Goal: Ask a question: Seek information or help from site administrators or community

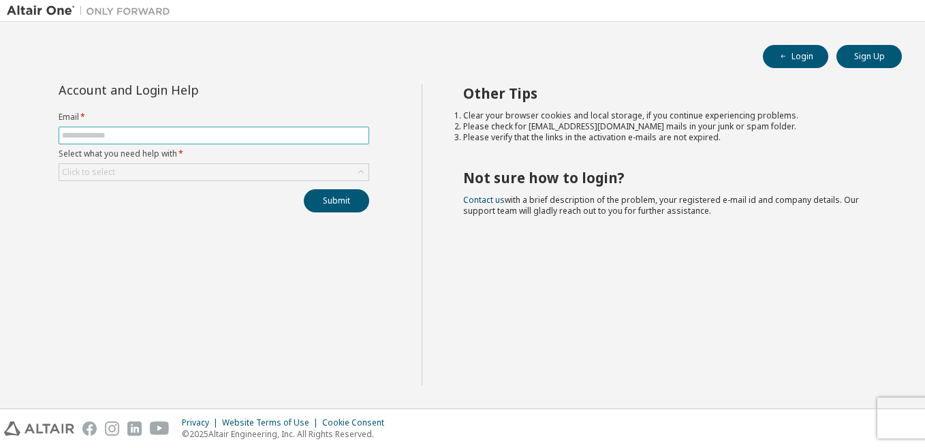
click at [318, 135] on input "text" at bounding box center [214, 135] width 304 height 11
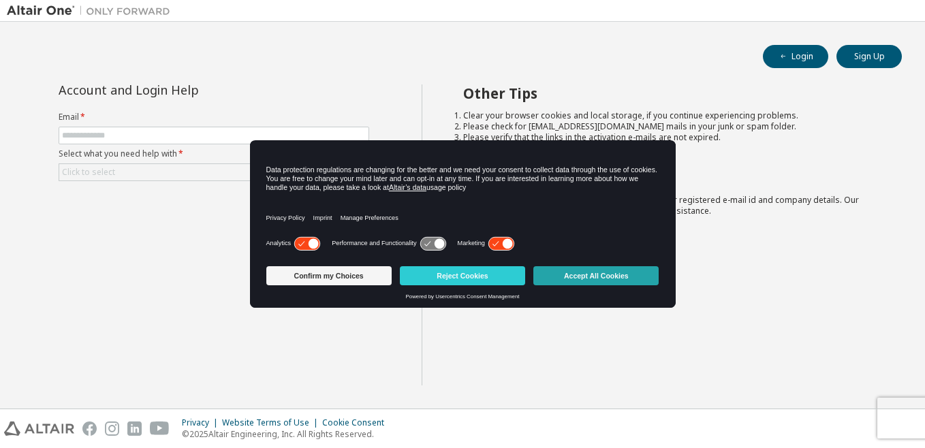
click at [585, 276] on button "Accept All Cookies" at bounding box center [595, 275] width 125 height 19
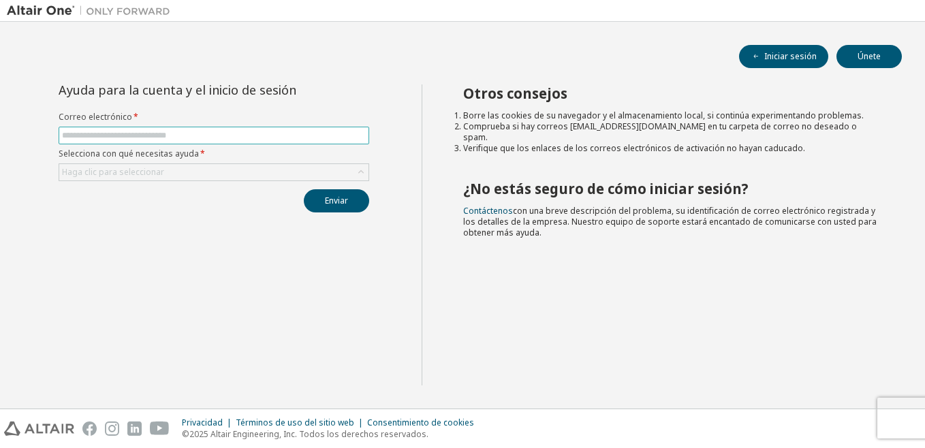
click at [229, 132] on input "text" at bounding box center [214, 135] width 304 height 11
type input "**********"
click at [182, 174] on div "Haga clic para seleccionar" at bounding box center [213, 172] width 309 height 16
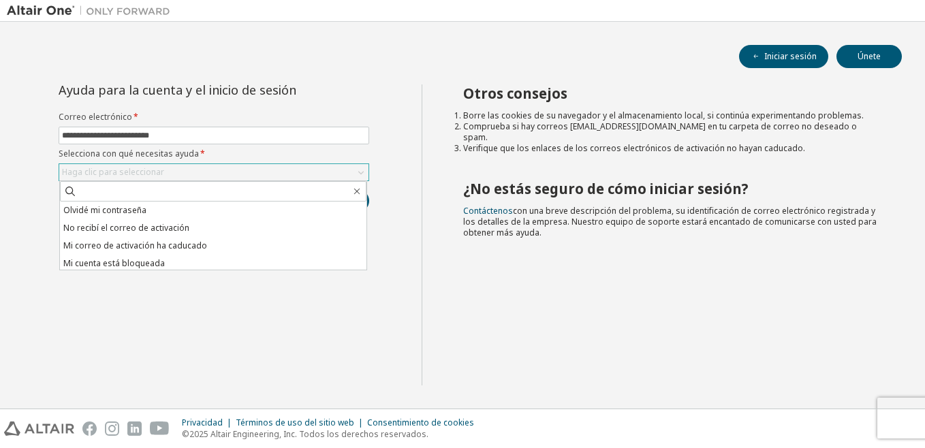
click at [364, 223] on ul "Olvidé mi contraseña No recibí el correo de activación Mi correo de activación …" at bounding box center [213, 236] width 306 height 68
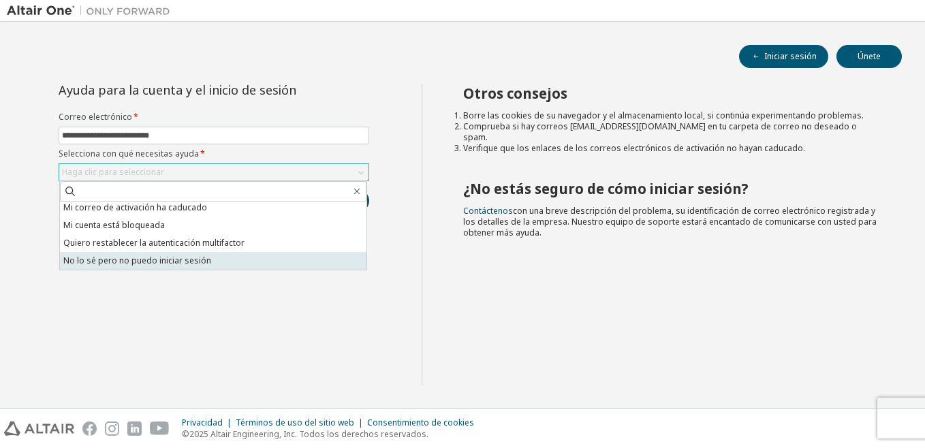
click at [253, 267] on li "No lo sé pero no puedo iniciar sesión" at bounding box center [213, 261] width 306 height 18
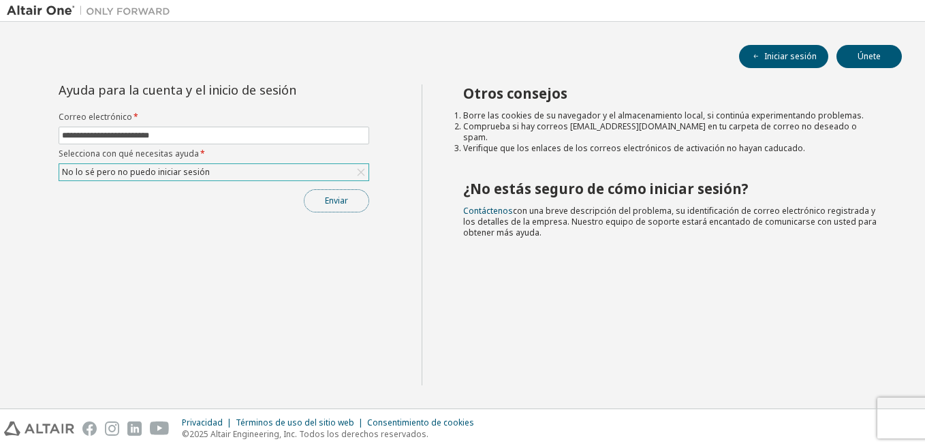
click at [335, 197] on button "Enviar" at bounding box center [336, 200] width 65 height 23
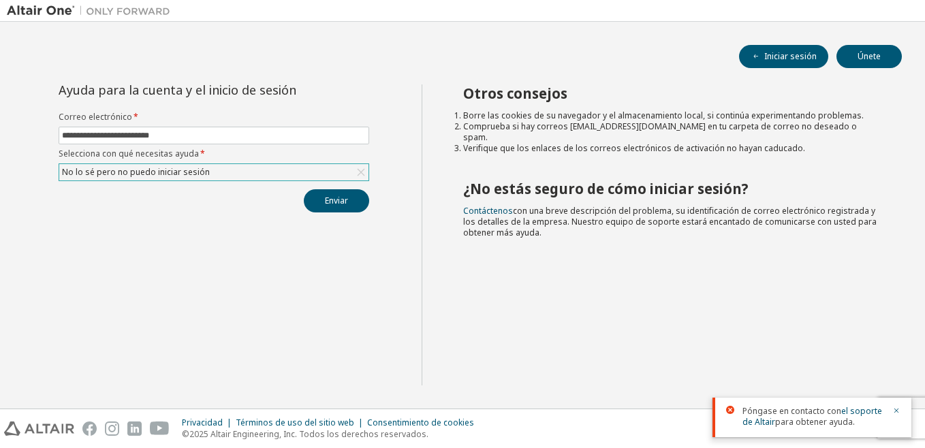
click at [359, 174] on icon at bounding box center [360, 172] width 7 height 7
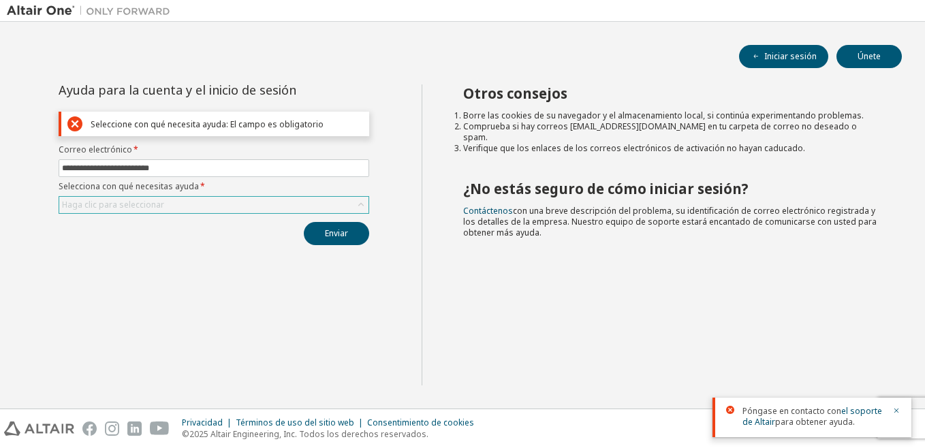
click at [271, 203] on div "Haga clic para seleccionar" at bounding box center [213, 205] width 309 height 16
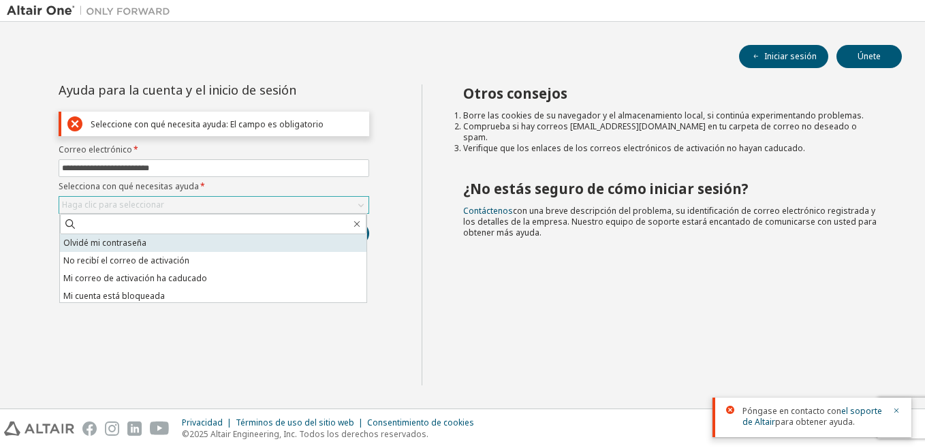
click at [234, 238] on li "Olvidé mi contraseña" at bounding box center [213, 243] width 306 height 18
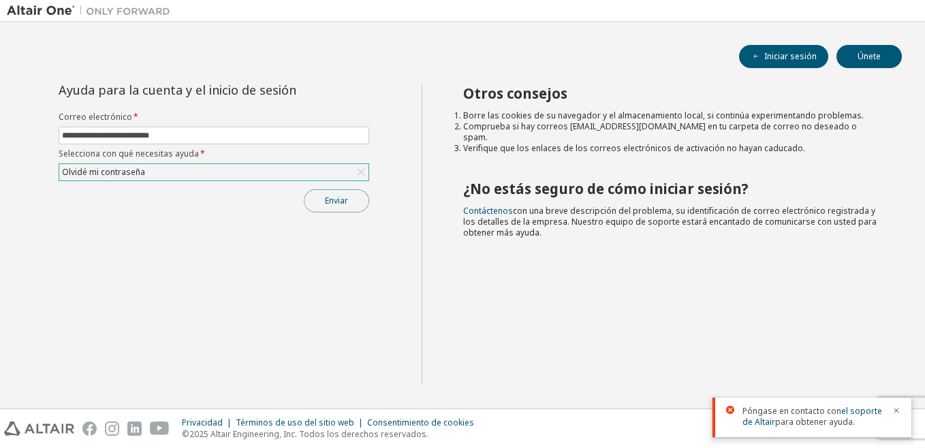
click at [319, 205] on button "Enviar" at bounding box center [336, 200] width 65 height 23
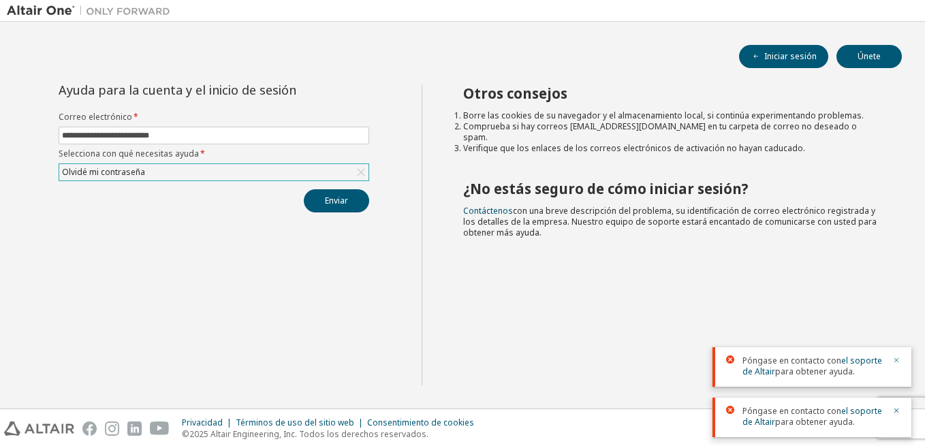
click at [895, 362] on icon "button" at bounding box center [896, 360] width 5 height 5
click at [895, 414] on icon "button" at bounding box center [896, 410] width 8 height 8
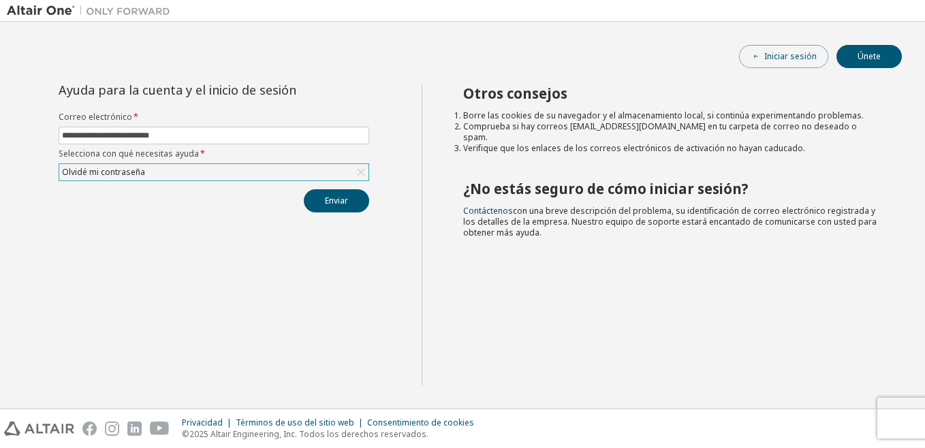
click at [778, 56] on font "Iniciar sesión" at bounding box center [790, 56] width 52 height 11
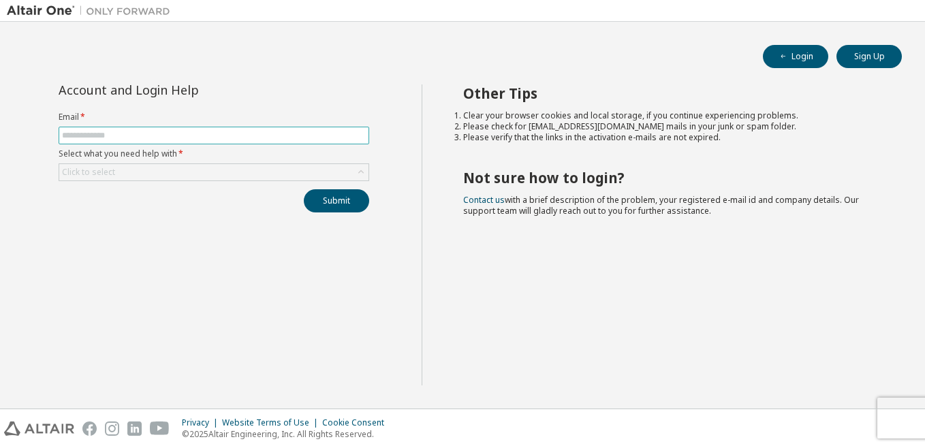
click at [242, 130] on input "text" at bounding box center [214, 135] width 304 height 11
click at [179, 172] on div "Click to select" at bounding box center [213, 172] width 309 height 16
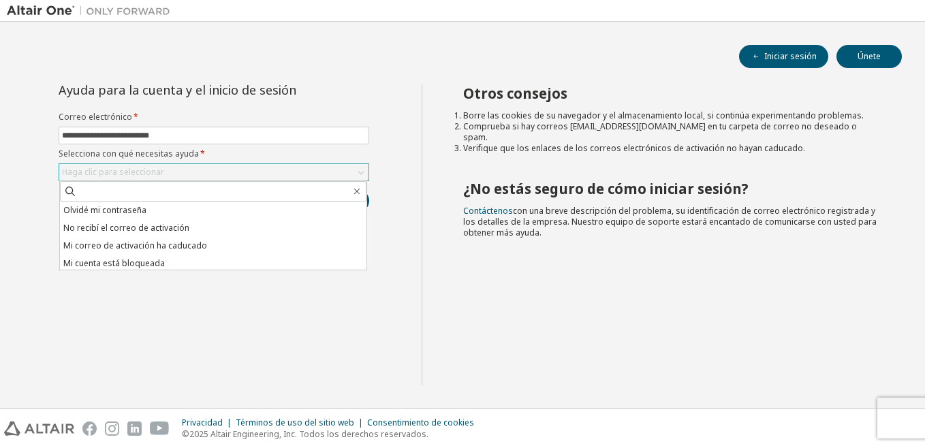
scroll to position [38, 0]
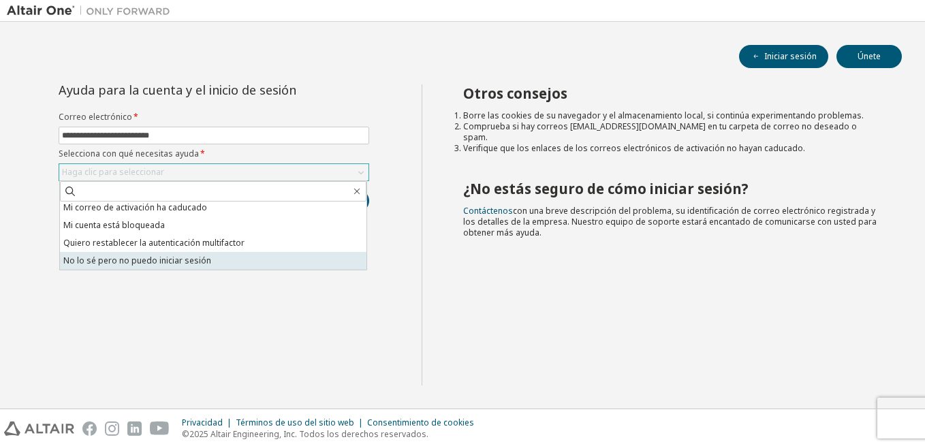
click at [306, 267] on li "No lo sé pero no puedo iniciar sesión" at bounding box center [213, 261] width 306 height 18
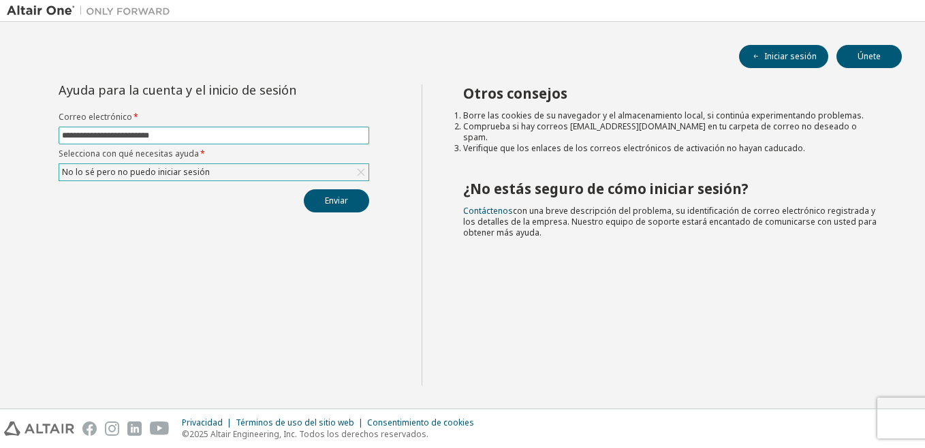
click at [284, 138] on input "**********" at bounding box center [214, 135] width 304 height 11
click at [206, 135] on input "**********" at bounding box center [214, 135] width 304 height 11
type input "*"
type input "**********"
click at [304, 189] on button "Enviar" at bounding box center [336, 200] width 65 height 23
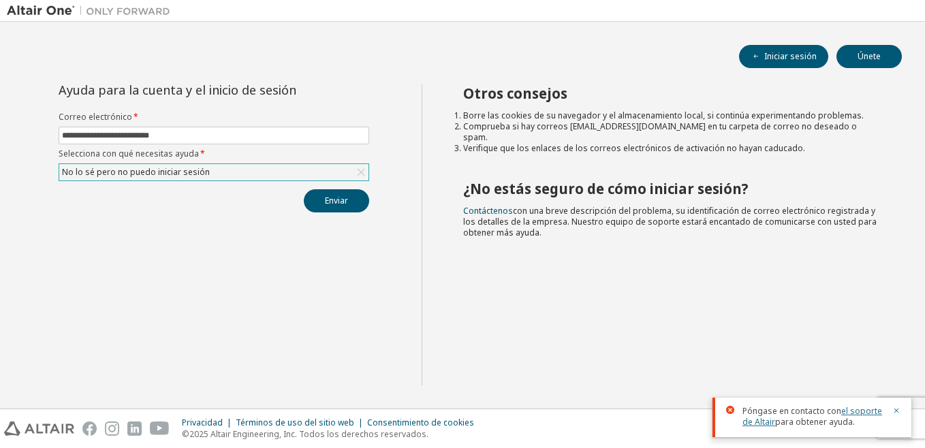
click at [864, 410] on link "el soporte de Altair" at bounding box center [812, 416] width 140 height 22
click at [844, 413] on link "el soporte de Altair" at bounding box center [812, 416] width 140 height 22
click at [846, 411] on link "el soporte de Altair" at bounding box center [812, 416] width 140 height 22
click at [483, 205] on link "Contáctenos" at bounding box center [488, 211] width 50 height 12
click at [774, 48] on button "Iniciar sesión" at bounding box center [783, 56] width 89 height 23
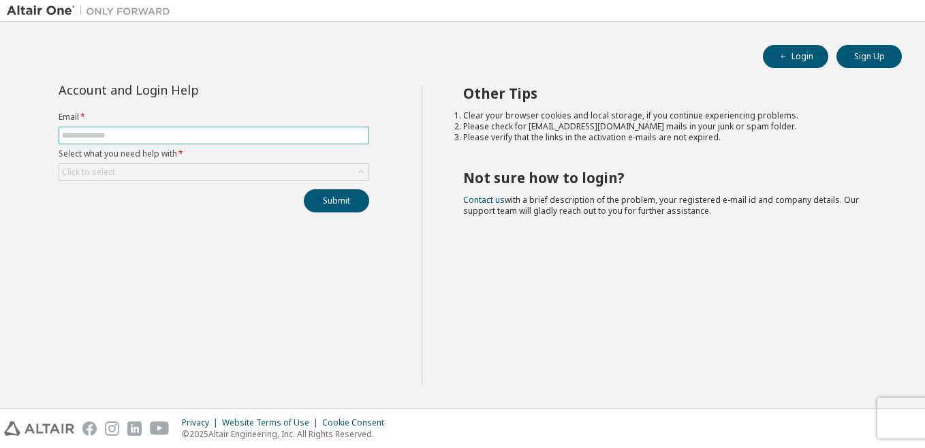
click at [203, 130] on input "text" at bounding box center [214, 135] width 304 height 11
type input "**********"
click at [150, 176] on div "Click to select" at bounding box center [213, 172] width 309 height 16
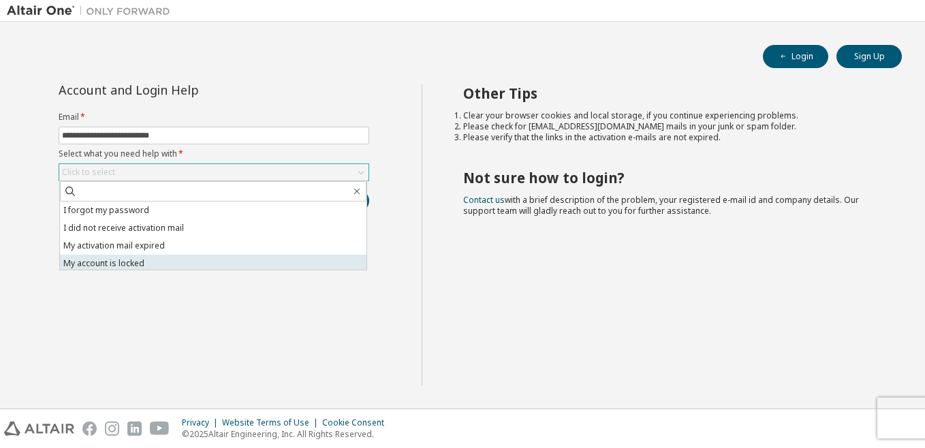
click at [153, 255] on li "My account is locked" at bounding box center [213, 264] width 306 height 18
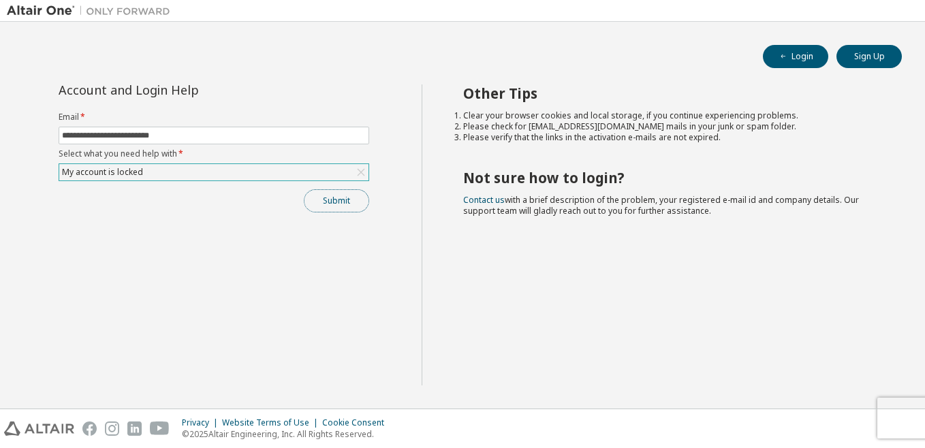
click at [353, 202] on button "Submit" at bounding box center [336, 200] width 65 height 23
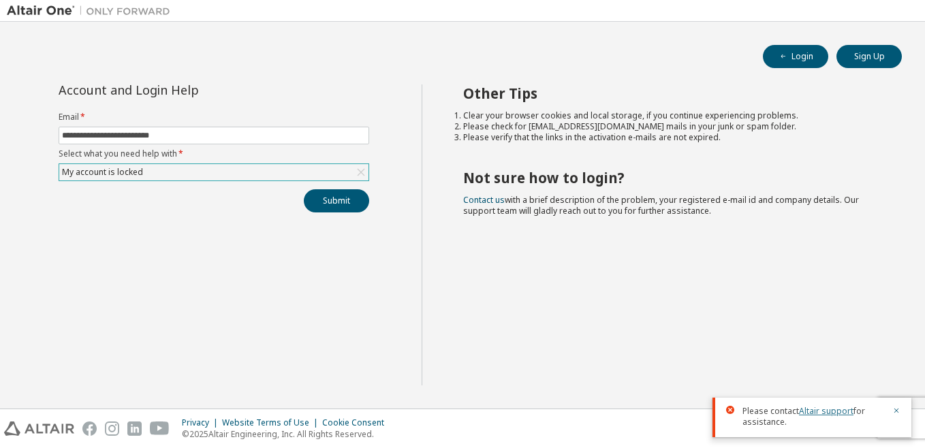
click at [818, 411] on link "Altair support" at bounding box center [826, 411] width 54 height 12
click at [803, 404] on div "Please contact Altair support for assistance." at bounding box center [811, 417] width 199 height 39
click at [812, 409] on link "Altair support" at bounding box center [826, 411] width 54 height 12
click at [839, 57] on button "Sign Up" at bounding box center [868, 56] width 65 height 23
